Goal: Task Accomplishment & Management: Manage account settings

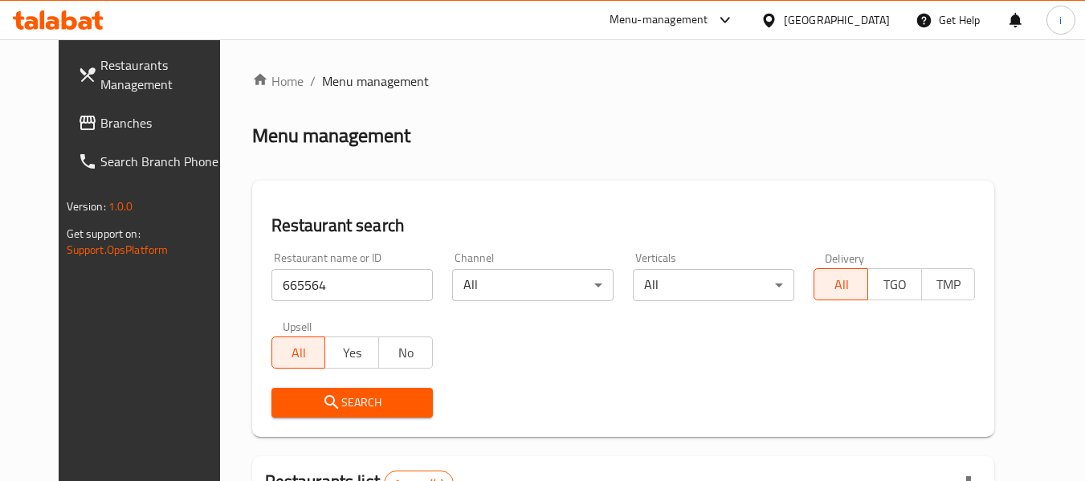
click at [706, 16] on div "Menu-management" at bounding box center [658, 19] width 99 height 19
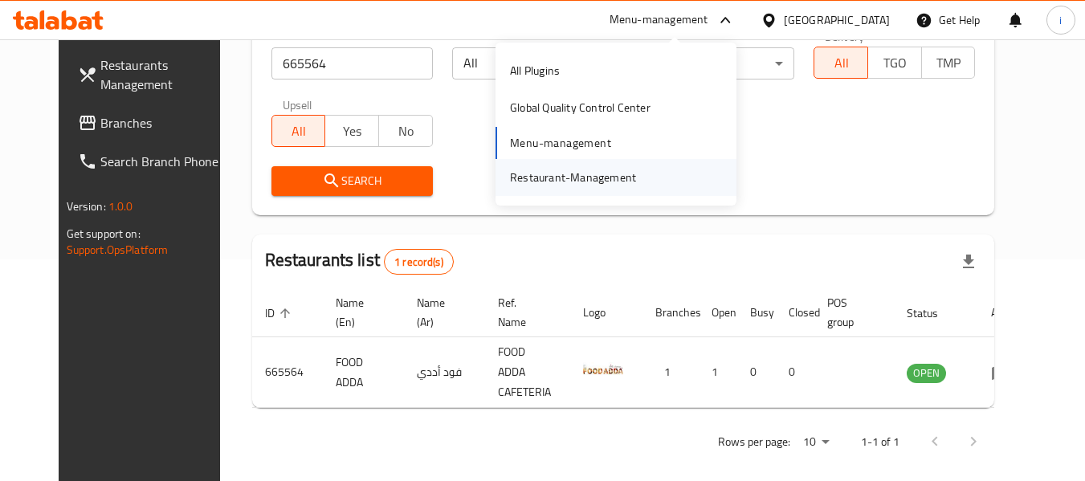
click at [619, 175] on div "Restaurant-Management" at bounding box center [573, 178] width 126 height 18
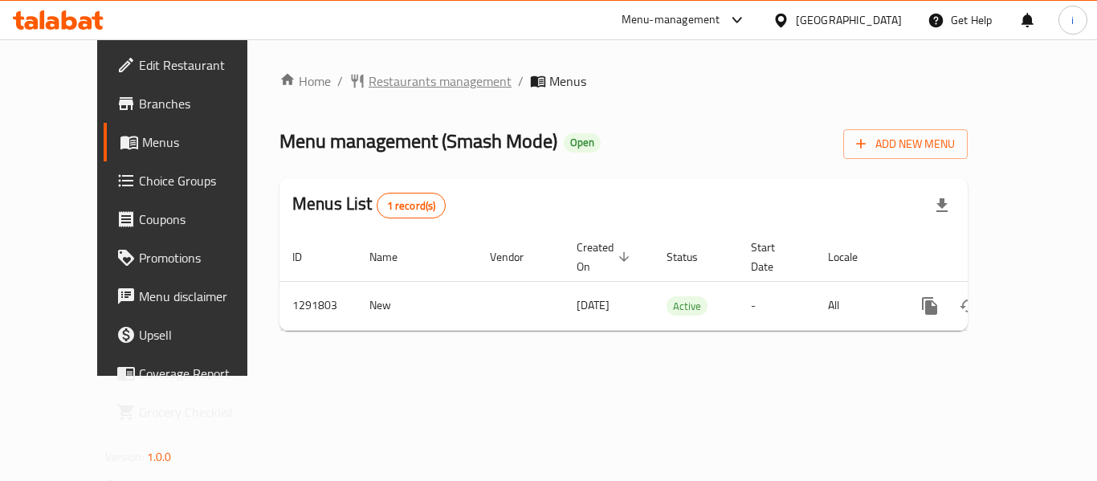
click at [368, 88] on span "Restaurants management" at bounding box center [439, 80] width 143 height 19
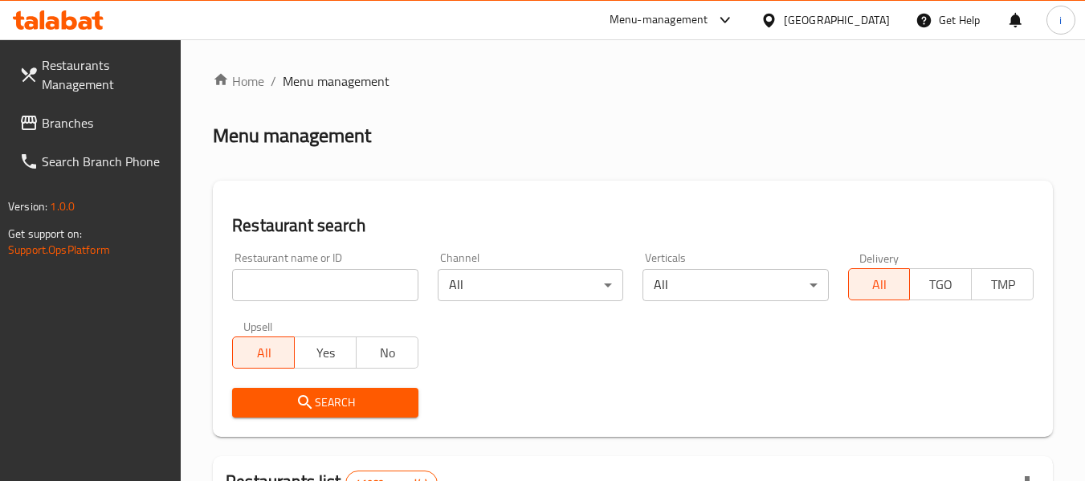
click at [340, 286] on input "search" at bounding box center [324, 285] width 185 height 32
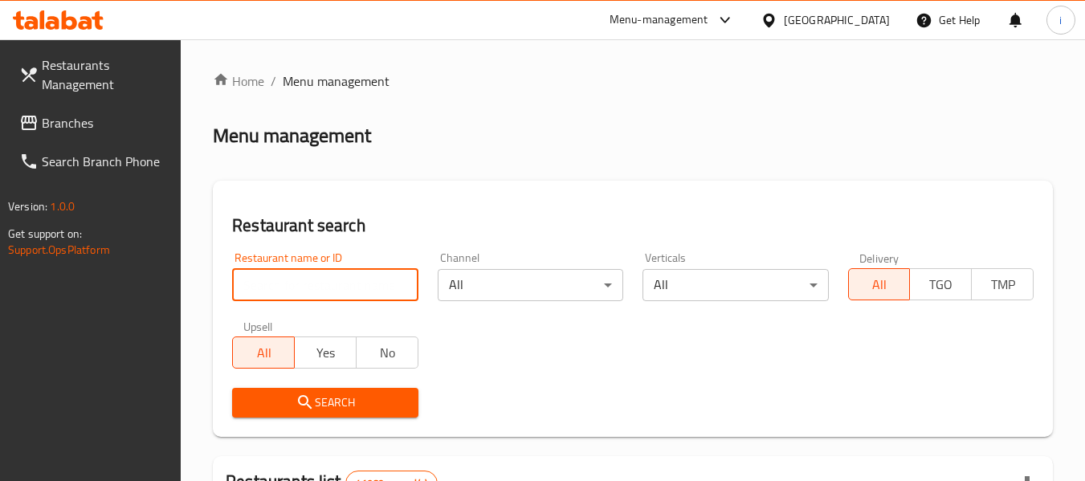
paste input "698884"
type input "698884"
click button "Search" at bounding box center [324, 403] width 185 height 30
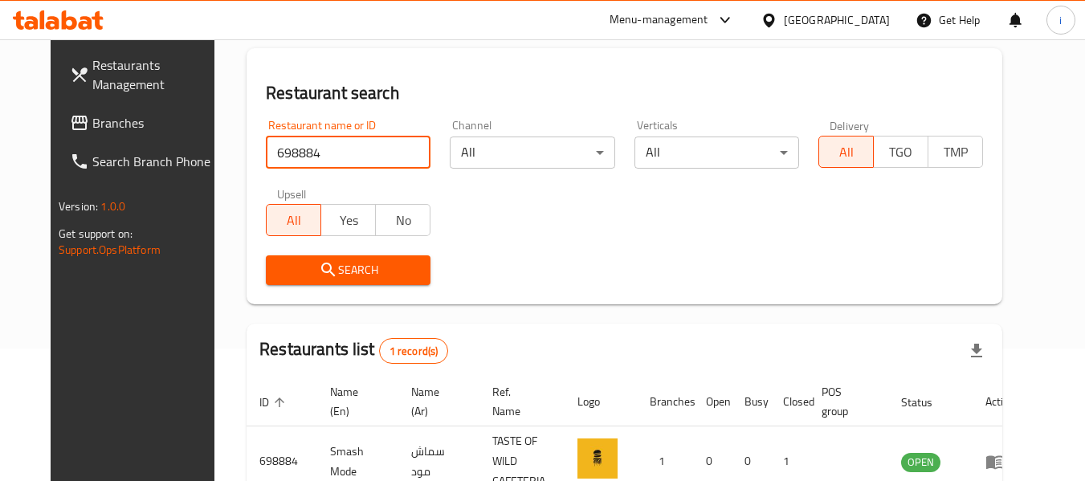
scroll to position [222, 0]
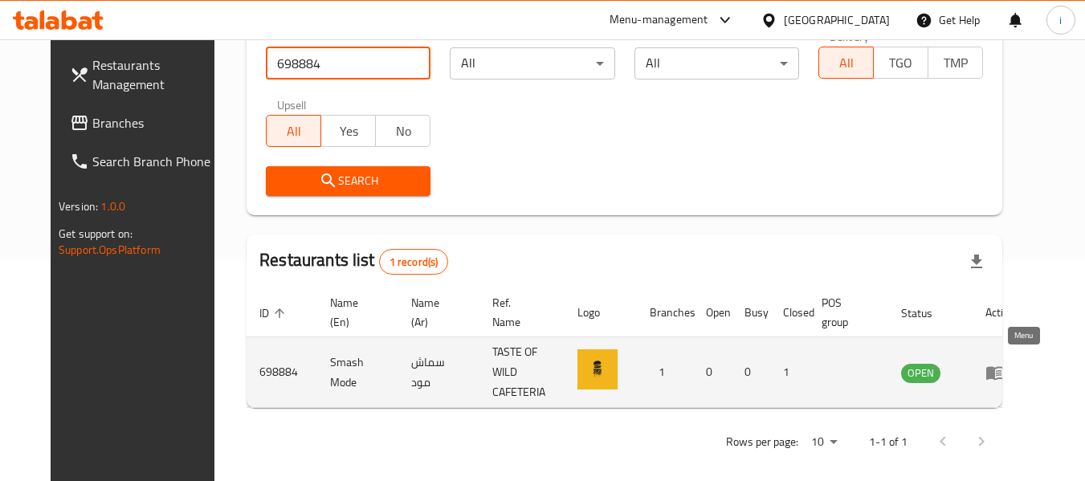
click at [1001, 370] on icon "enhanced table" at bounding box center [998, 373] width 6 height 6
